Goal: Navigation & Orientation: Go to known website

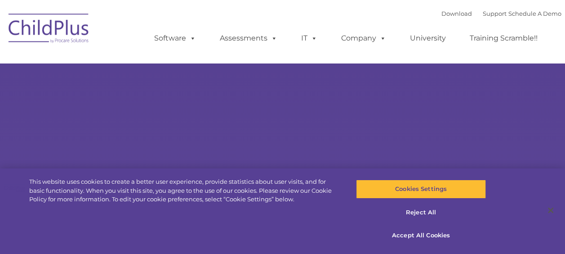
select select "MEDIUM"
click at [412, 236] on button "Accept All Cookies" at bounding box center [421, 235] width 130 height 19
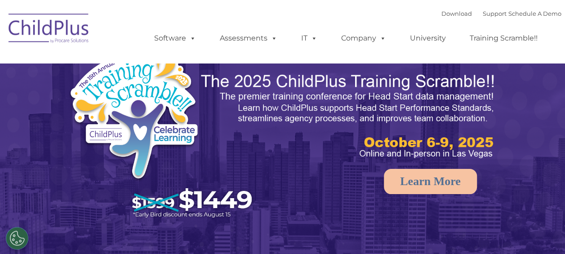
select select "MEDIUM"
